Goal: Task Accomplishment & Management: Use online tool/utility

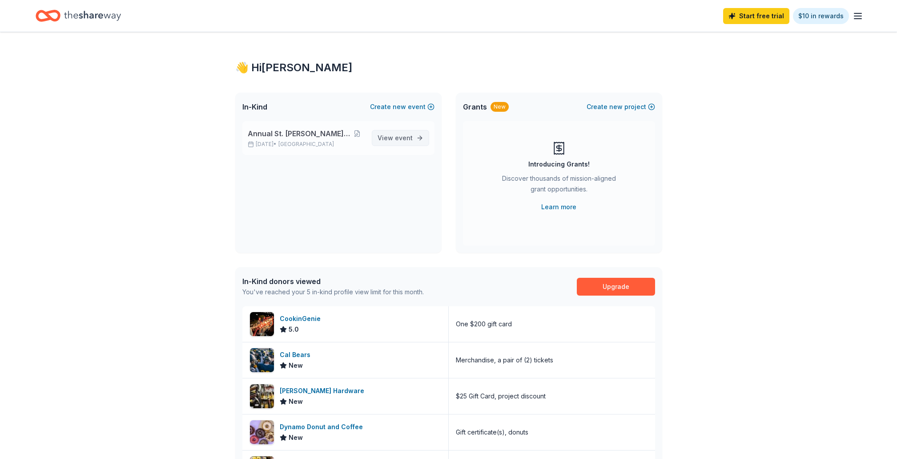
click at [404, 136] on span "event" at bounding box center [404, 138] width 18 height 8
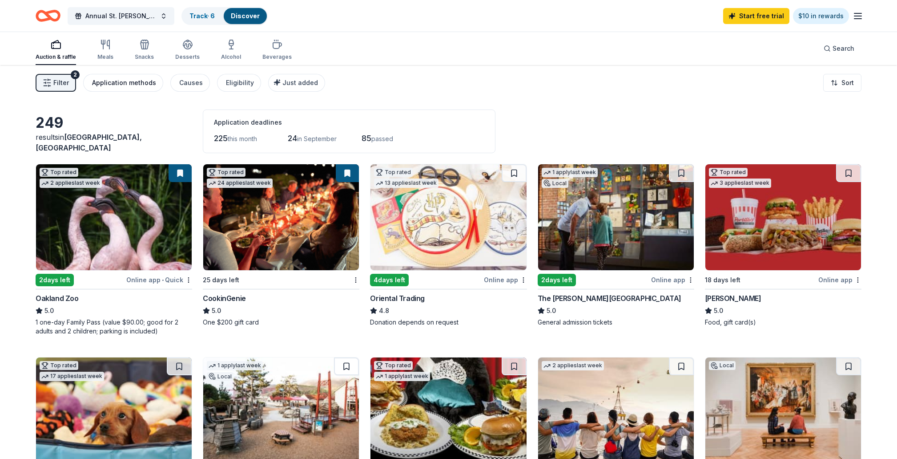
click at [112, 83] on div "Application methods" at bounding box center [124, 82] width 64 height 11
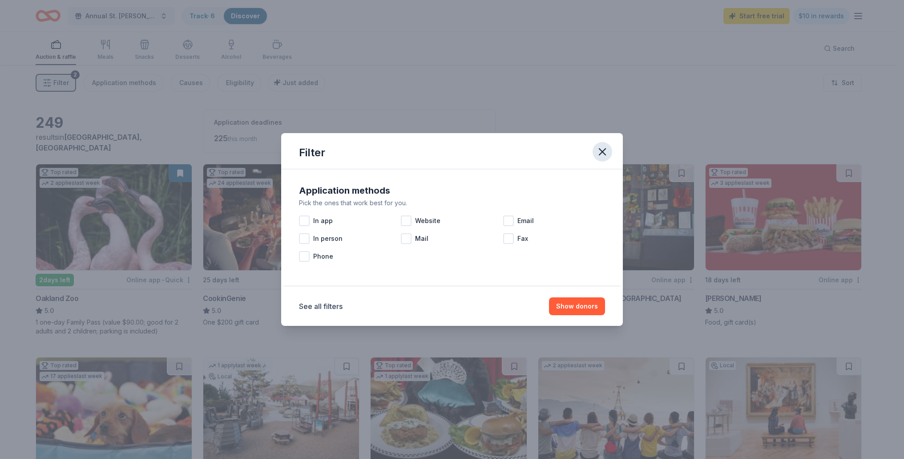
click at [596, 153] on button "button" at bounding box center [603, 152] width 20 height 20
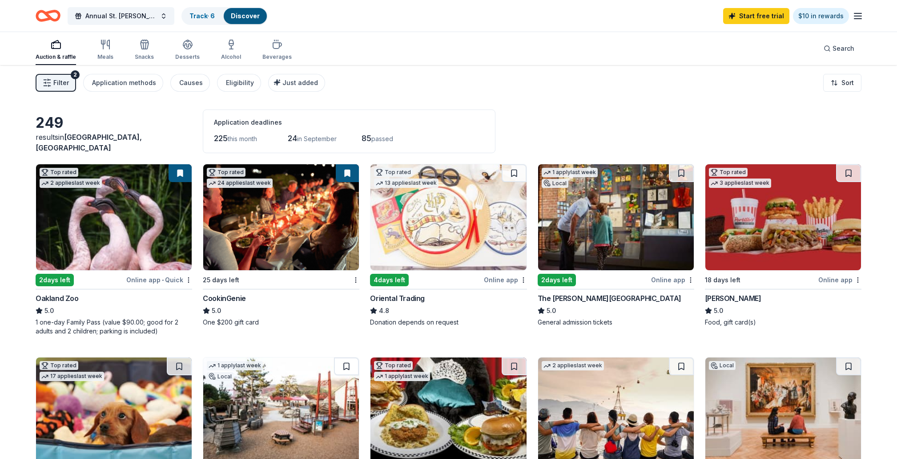
click at [50, 78] on icon "button" at bounding box center [47, 82] width 9 height 9
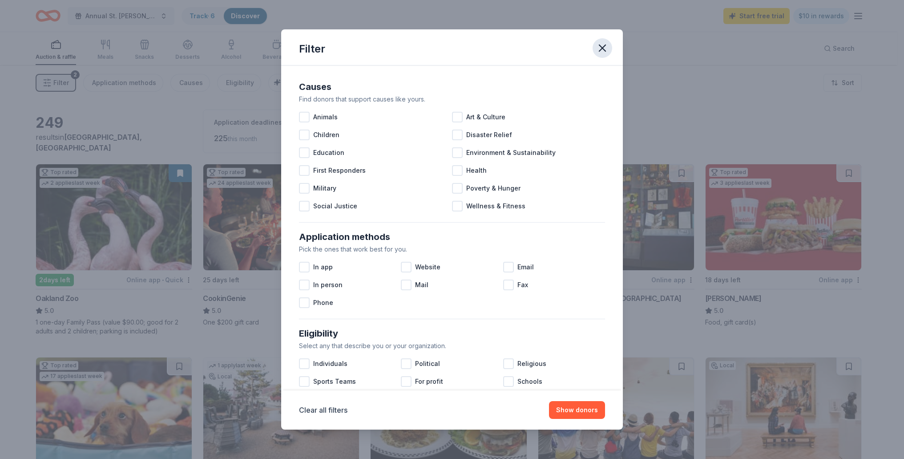
click at [596, 50] on icon "button" at bounding box center [602, 48] width 12 height 12
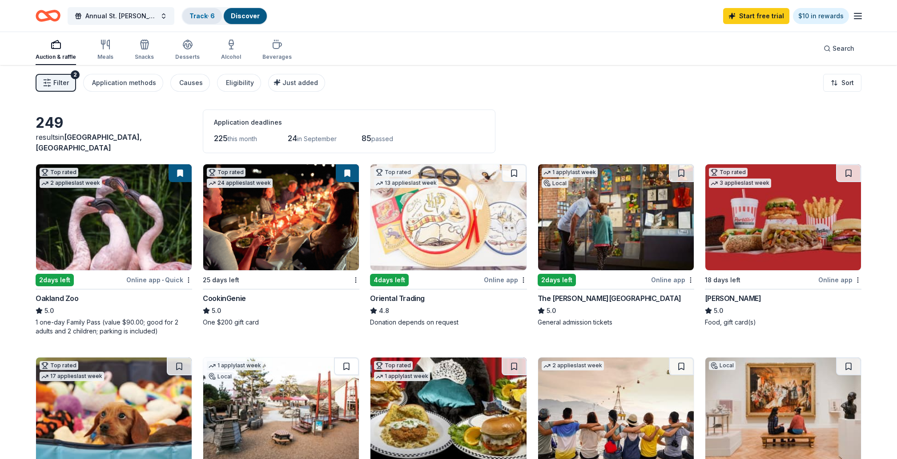
click at [209, 13] on link "Track · 6" at bounding box center [202, 16] width 25 height 8
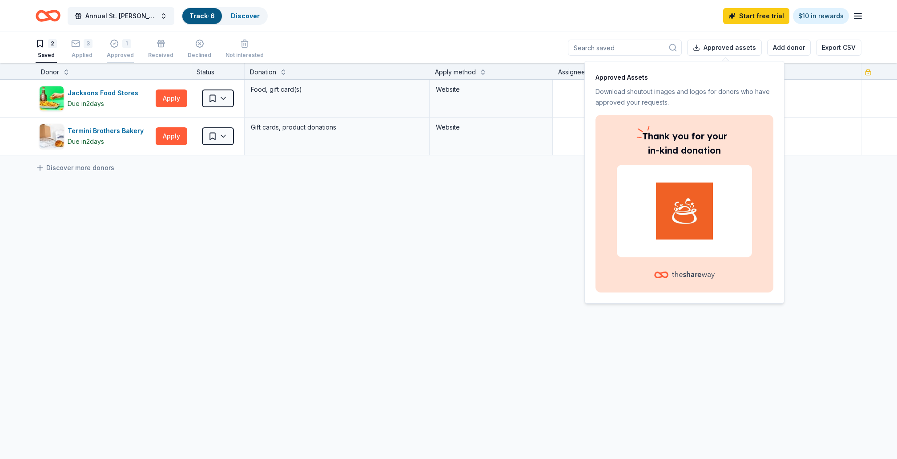
click at [125, 45] on div "1" at bounding box center [126, 43] width 9 height 9
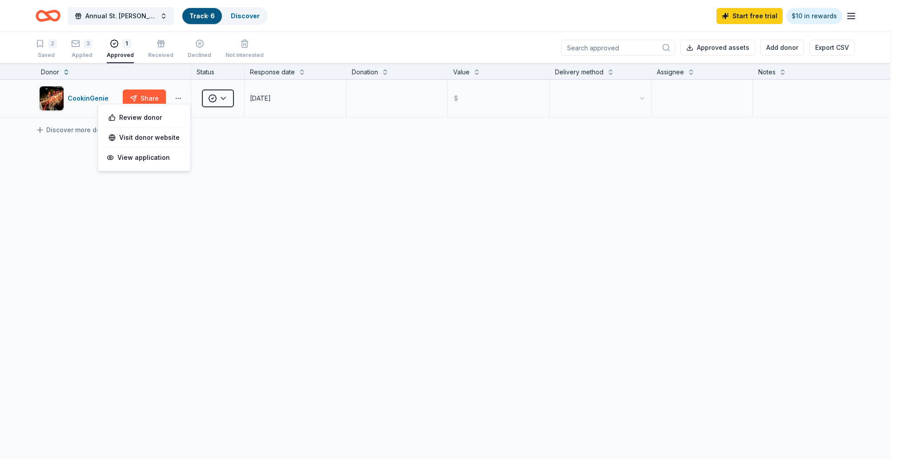
click at [178, 98] on html "Annual St. Philip Festival Track · 6 Discover Start free trial $10 in rewards 2…" at bounding box center [448, 229] width 897 height 459
click at [149, 95] on html "Annual St. Philip Festival Track · 6 Discover Start free trial $10 in rewards 2…" at bounding box center [452, 229] width 904 height 459
click at [150, 97] on button "Share" at bounding box center [144, 98] width 43 height 18
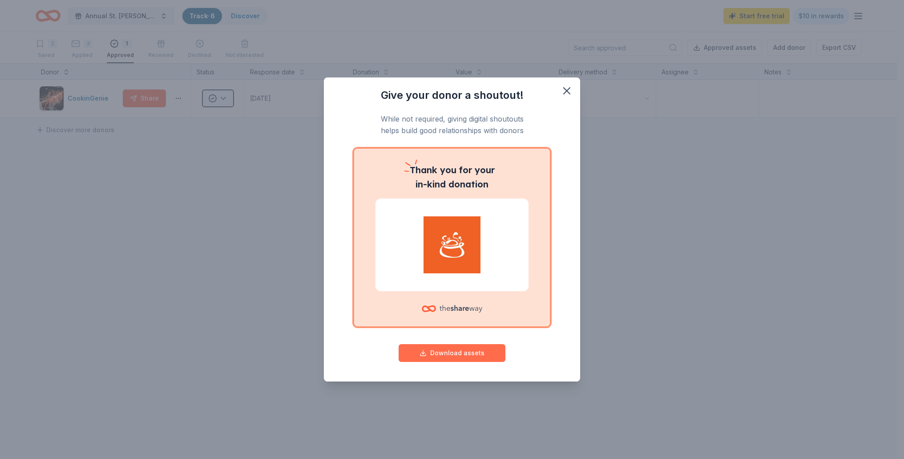
click at [466, 355] on button "Download assets" at bounding box center [452, 353] width 107 height 18
click at [568, 90] on icon "button" at bounding box center [567, 91] width 12 height 12
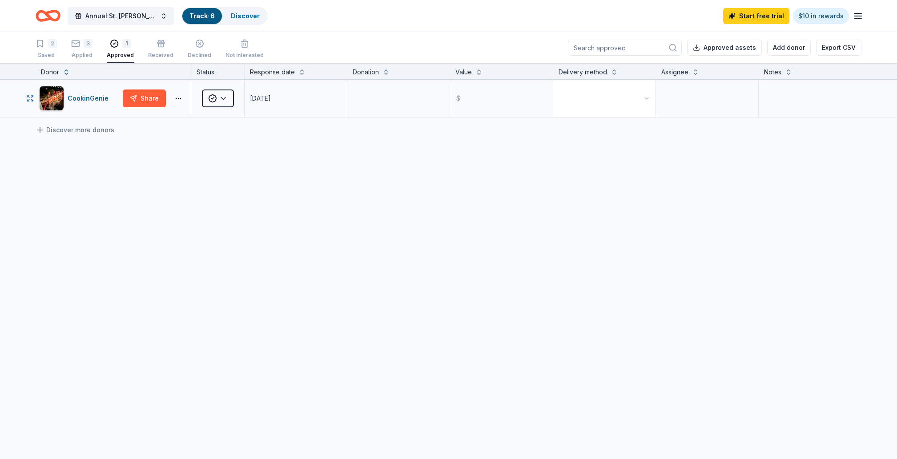
click at [642, 94] on html "Annual St. Philip Festival Track · 6 Discover Start free trial $10 in rewards 2…" at bounding box center [448, 229] width 897 height 459
click at [529, 97] on input "text" at bounding box center [501, 99] width 101 height 36
click at [413, 98] on textarea at bounding box center [398, 99] width 101 height 36
click at [230, 95] on html "Annual St. Philip Festival Track · 6 Discover Start free trial $10 in rewards 2…" at bounding box center [452, 229] width 904 height 459
click at [364, 132] on html "Annual St. Philip Festival Track · 6 Discover Start free trial $10 in rewards 2…" at bounding box center [452, 229] width 904 height 459
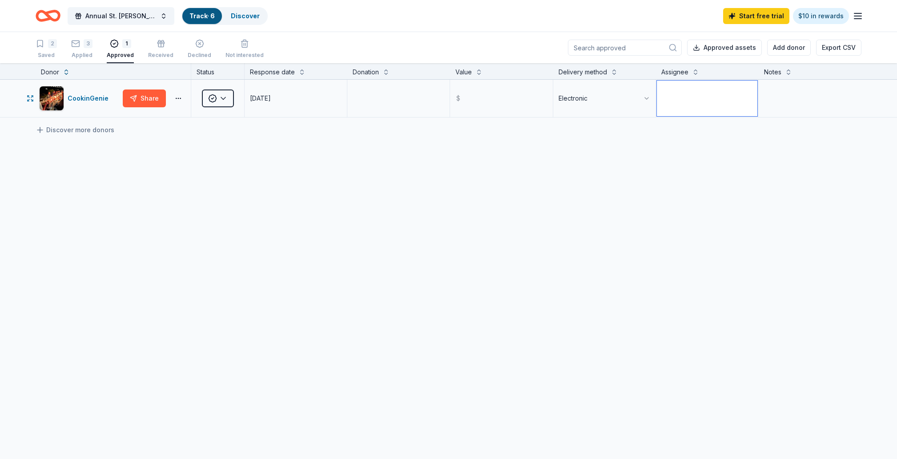
click at [684, 97] on textarea at bounding box center [707, 99] width 101 height 36
click at [615, 105] on html "Annual St. Philip Festival Track · 6 Discover Start free trial $10 in rewards 2…" at bounding box center [448, 229] width 897 height 459
click at [626, 100] on html "Annual St. Philip Festival Track · 6 Discover Start free trial $10 in rewards 2…" at bounding box center [452, 229] width 904 height 459
click at [723, 128] on html "Annual St. Philip Festival Track · 6 Discover Start free trial $10 in rewards 2…" at bounding box center [448, 229] width 897 height 459
click at [77, 43] on icon "button" at bounding box center [75, 43] width 9 height 9
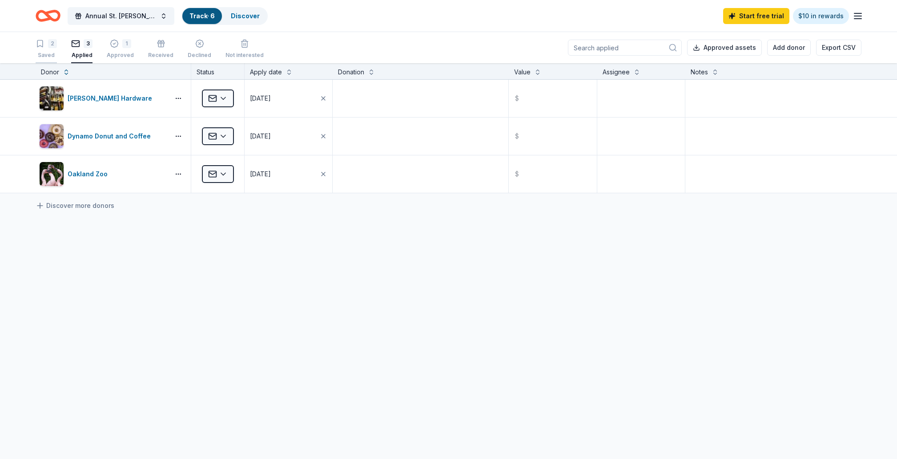
click at [50, 48] on div "2" at bounding box center [52, 43] width 9 height 9
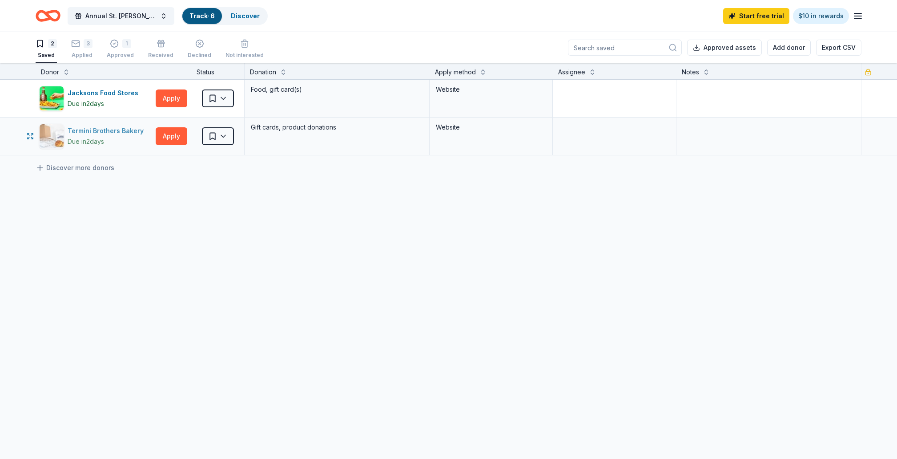
click at [111, 128] on div "Termini Brothers Bakery" at bounding box center [108, 130] width 80 height 11
click at [53, 15] on icon "Home" at bounding box center [48, 15] width 25 height 21
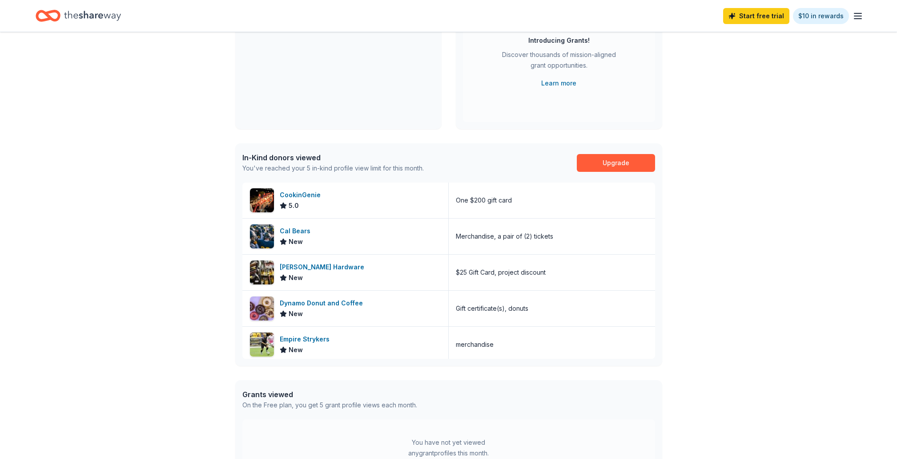
scroll to position [201, 0]
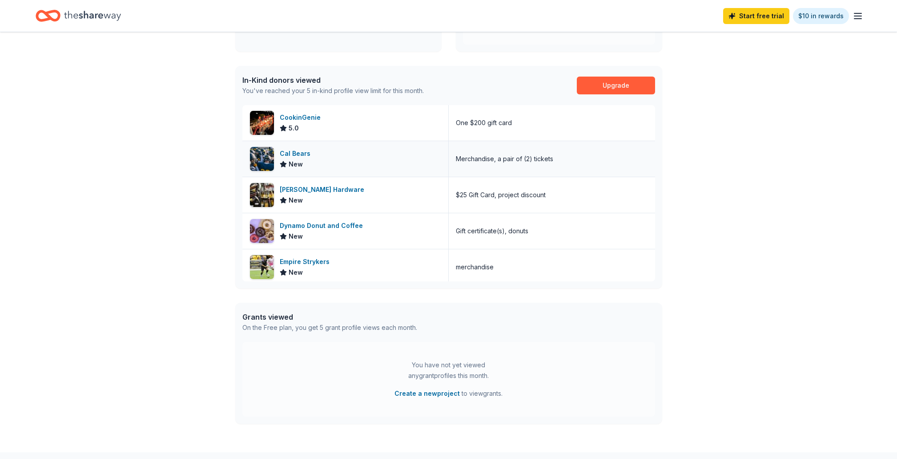
click at [293, 153] on div "Cal Bears" at bounding box center [297, 153] width 34 height 11
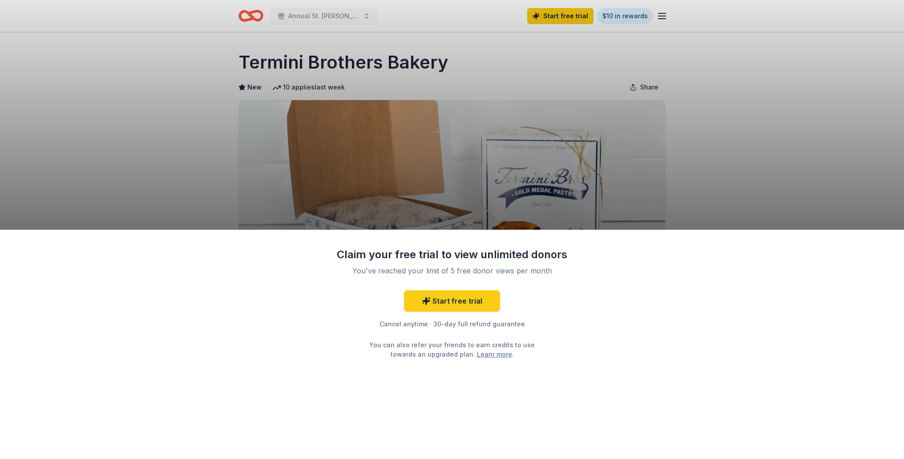
drag, startPoint x: 243, startPoint y: 62, endPoint x: 411, endPoint y: 73, distance: 167.6
click at [412, 73] on div "Claim your free trial to view unlimited donors You've reached your limit of 5 f…" at bounding box center [452, 229] width 904 height 459
